Goal: Information Seeking & Learning: Understand process/instructions

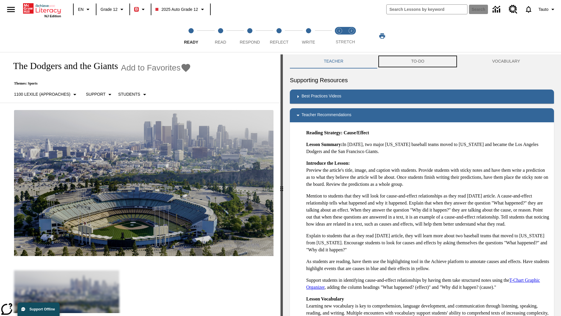
click at [418, 61] on button "TO-DO" at bounding box center [418, 61] width 81 height 14
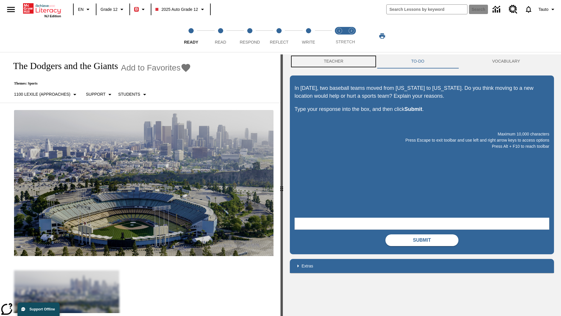
scroll to position [0, 0]
click at [334, 61] on button "Teacher" at bounding box center [333, 61] width 87 height 14
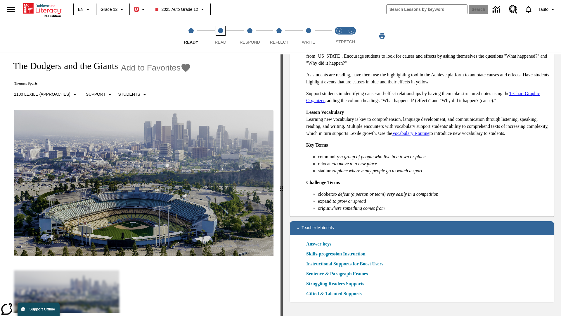
click at [221, 36] on span "Read" at bounding box center [220, 40] width 11 height 11
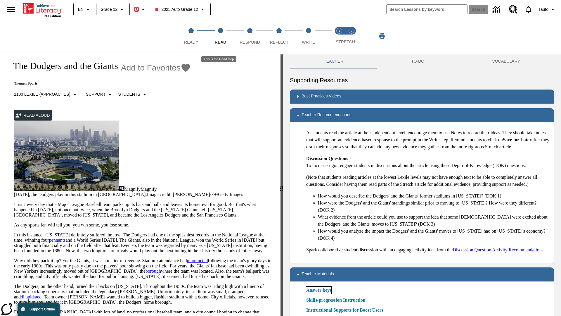
click at [321, 294] on link "Answer keys" at bounding box center [318, 290] width 25 height 7
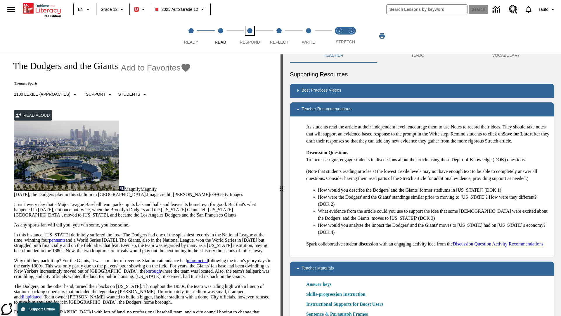
click at [250, 36] on span "Respond" at bounding box center [250, 40] width 20 height 11
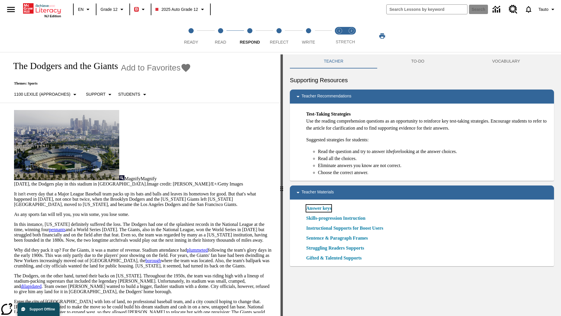
click at [321, 208] on link "Answer keys" at bounding box center [318, 208] width 25 height 7
click at [279, 36] on span "Reflect" at bounding box center [279, 40] width 19 height 11
